Goal: Task Accomplishment & Management: Manage account settings

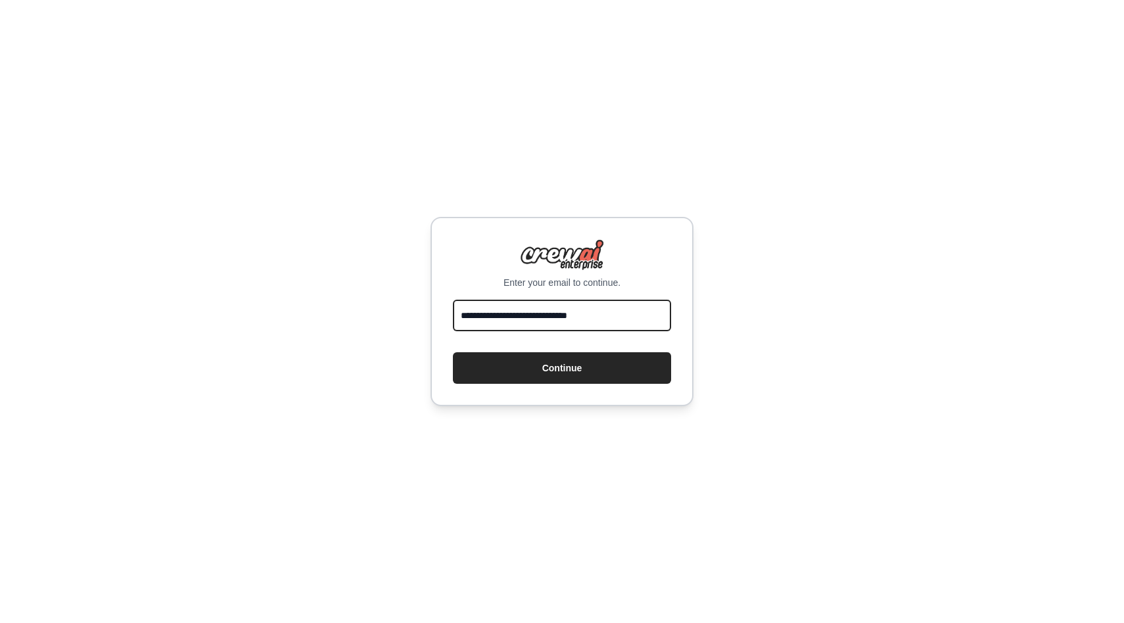
type input "**********"
click at [453, 352] on button "Continue" at bounding box center [562, 368] width 218 height 32
click at [521, 306] on input "**********" at bounding box center [562, 316] width 218 height 32
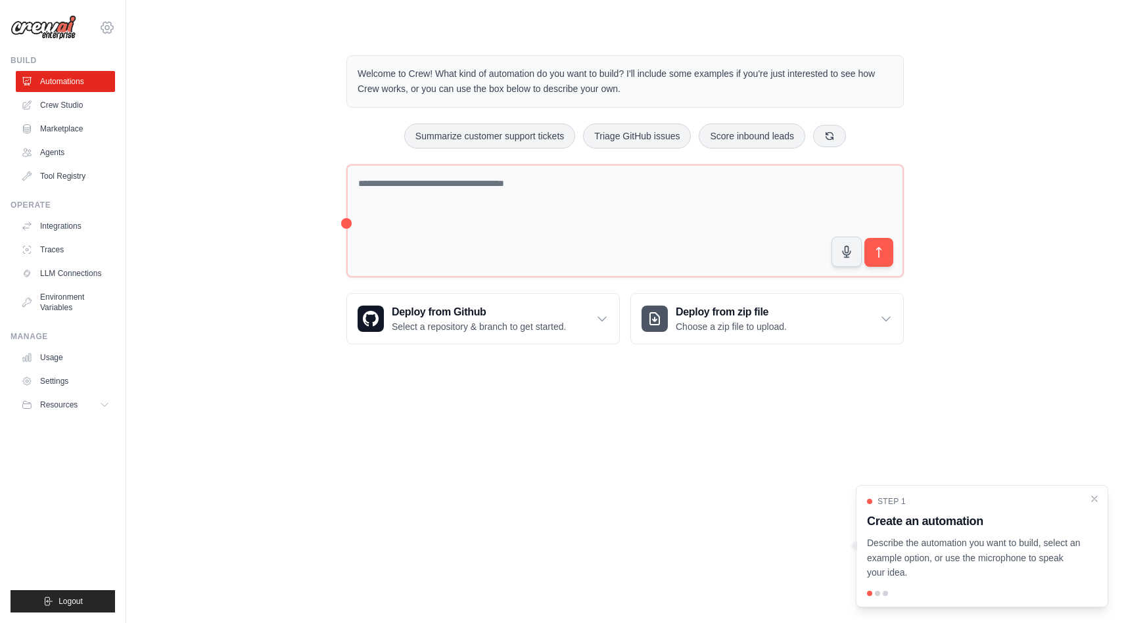
click at [104, 20] on icon at bounding box center [107, 28] width 16 height 16
